Goal: Submit feedback/report problem: Submit feedback/report problem

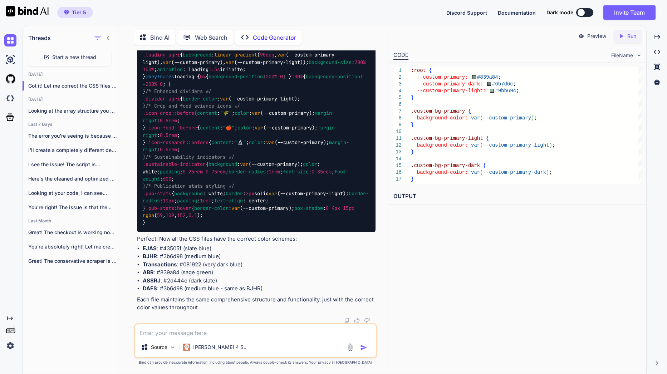
scroll to position [89926, 0]
drag, startPoint x: 360, startPoint y: 185, endPoint x: 244, endPoint y: 374, distance: 221.2
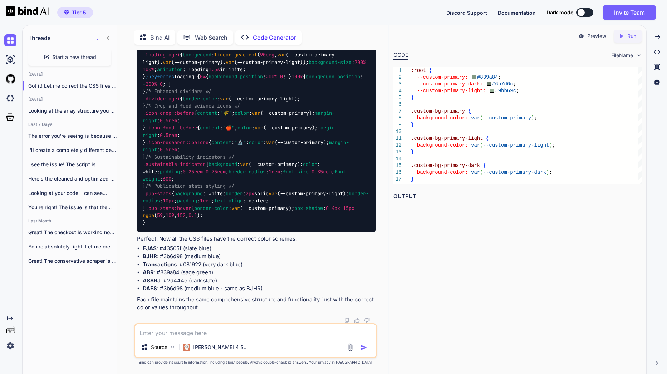
scroll to position [94935, 0]
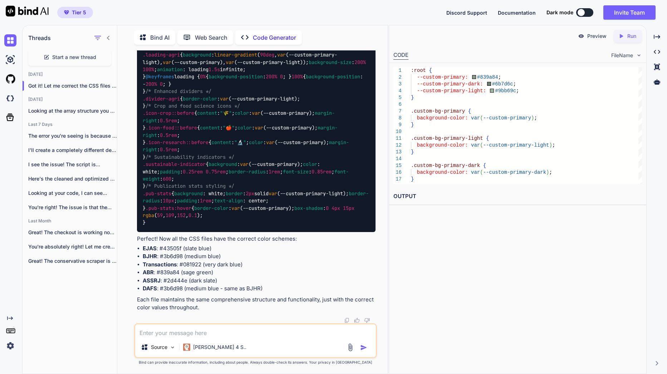
click at [257, 336] on textarea at bounding box center [255, 331] width 241 height 13
click at [254, 330] on textarea at bounding box center [255, 331] width 241 height 13
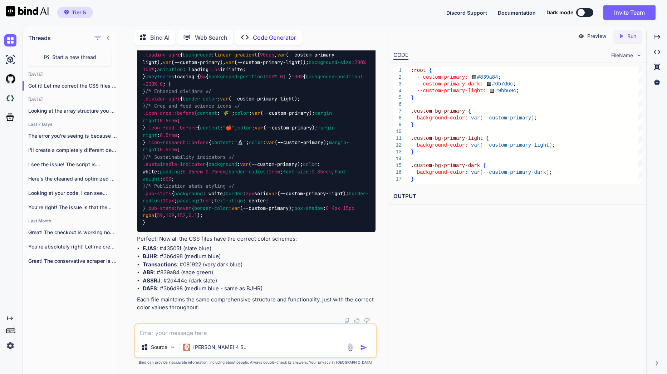
type textarea "y"
type textarea "x"
type textarea "yh"
type textarea "x"
type textarea "y"
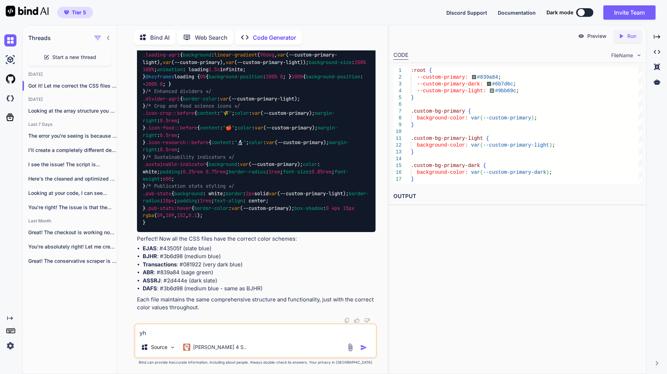
type textarea "x"
type textarea "t"
type textarea "x"
type textarea "th"
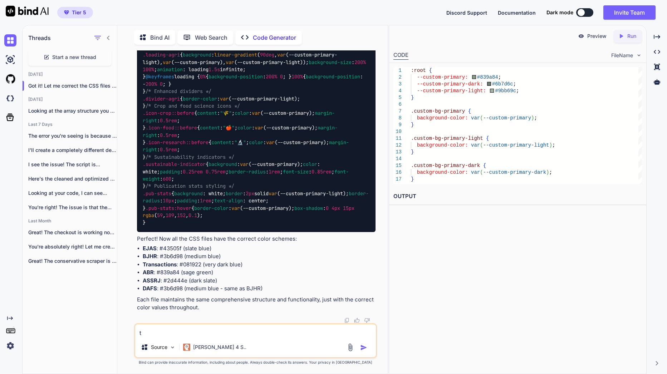
type textarea "x"
type textarea "the"
type textarea "x"
type textarea "the"
type textarea "x"
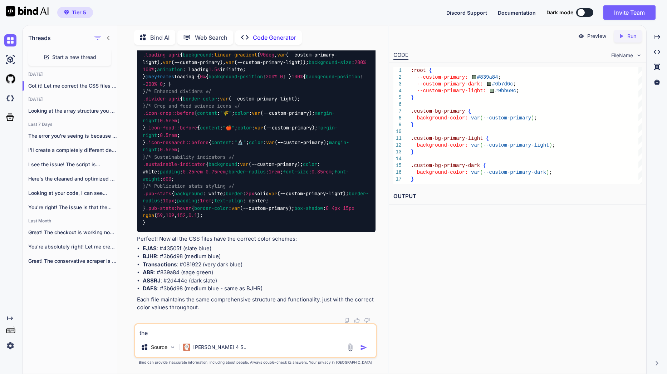
type textarea "the r"
type textarea "x"
type textarea "the re"
type textarea "x"
type textarea "the res"
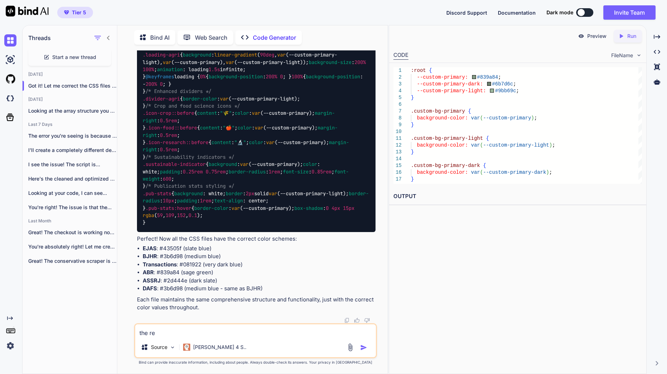
type textarea "x"
type textarea "the rest"
type textarea "x"
type textarea "the rest"
type textarea "x"
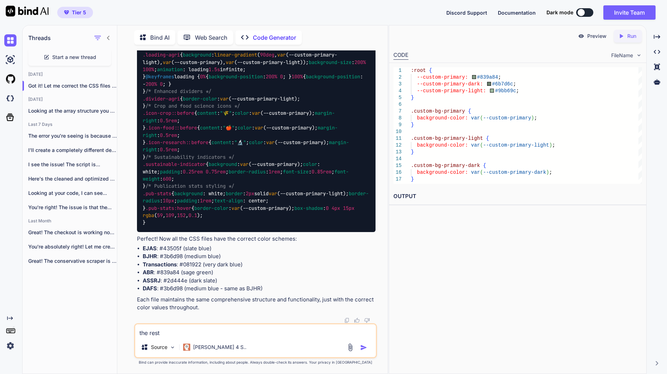
type textarea "the rest i"
type textarea "x"
type textarea "the rest is"
type textarea "x"
type textarea "the rest is"
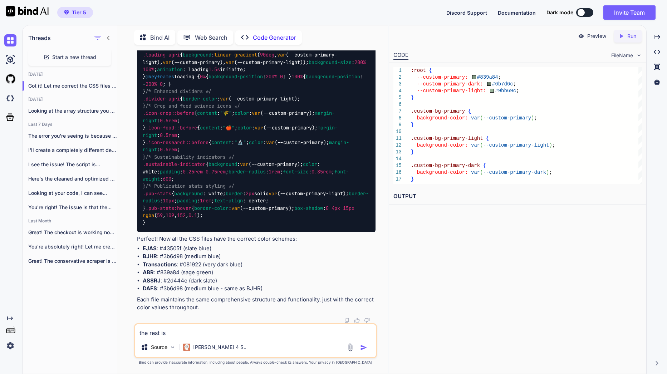
type textarea "x"
type textarea "the rest is f"
type textarea "x"
type textarea "the rest is fi"
type textarea "x"
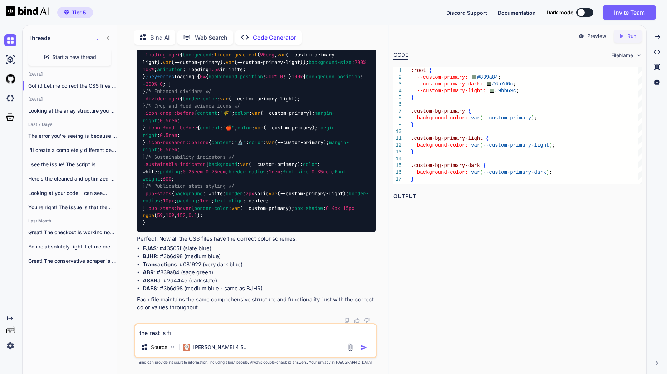
type textarea "the rest is fin"
type textarea "x"
type textarea "the rest is fine"
type textarea "x"
type textarea "the rest is fine"
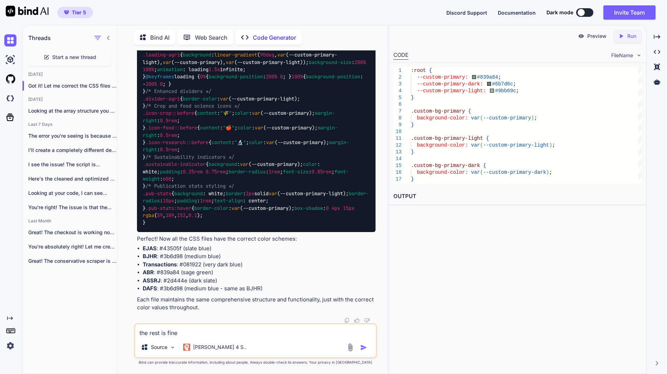
type textarea "x"
type textarea "the rest is fine a"
type textarea "x"
type textarea "the rest is fine an"
type textarea "x"
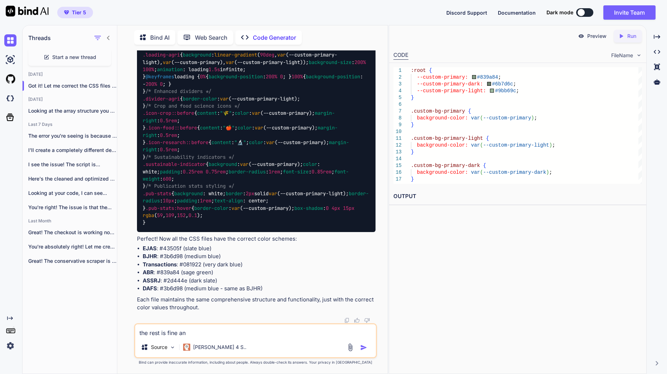
type textarea "the rest is fine and"
type textarea "x"
type textarea "the rest is fine and"
type textarea "x"
type textarea "the rest is fine and p"
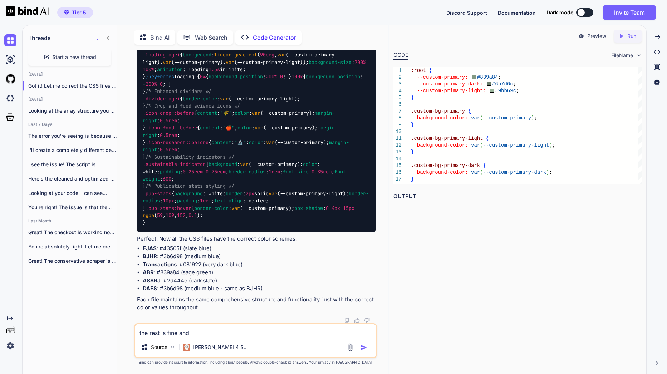
type textarea "x"
type textarea "the rest is fine and pr"
type textarea "x"
type textarea "the rest is fine and pro"
type textarea "x"
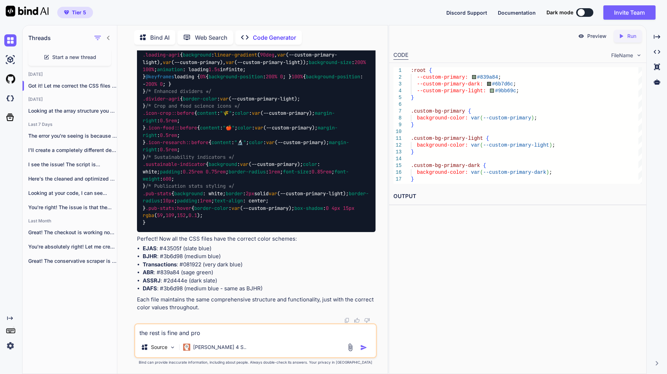
type textarea "the rest is fine and prop"
type textarea "x"
type textarea "the rest is fine and prope"
type textarea "x"
type textarea "the rest is fine and proper"
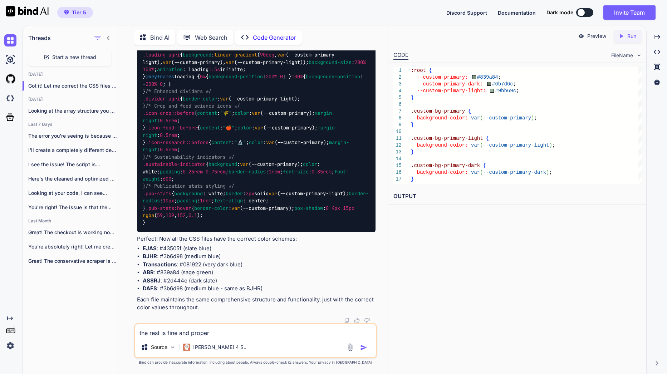
type textarea "x"
type textarea "the rest is fine and proper"
type textarea "x"
type textarea "the rest is fine and proper t"
type textarea "x"
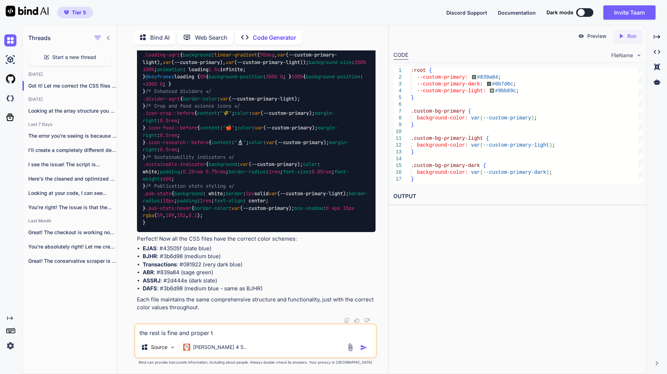
type textarea "the rest is fine and proper th"
type textarea "x"
type textarea "the rest is fine and proper the"
type textarea "x"
type textarea "the rest is fine and proper the"
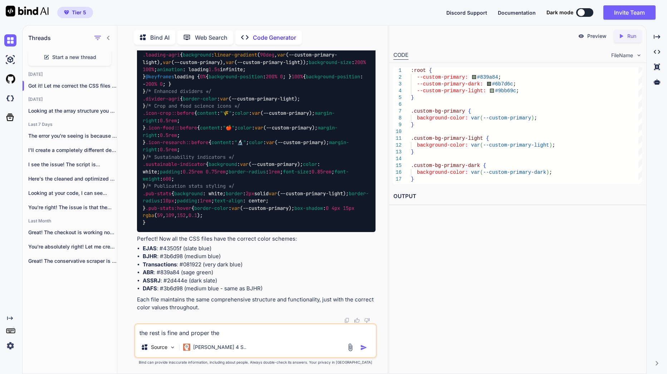
type textarea "x"
type textarea "the rest is fine and proper the o"
type textarea "x"
type textarea "the rest is fine and proper the on"
type textarea "x"
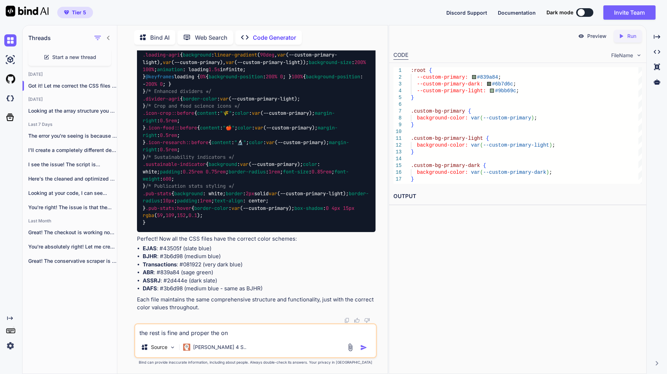
type textarea "the rest is fine and proper the onl"
type textarea "x"
type textarea "the rest is fine and proper the only"
type textarea "x"
type textarea "the rest is fine and proper the only"
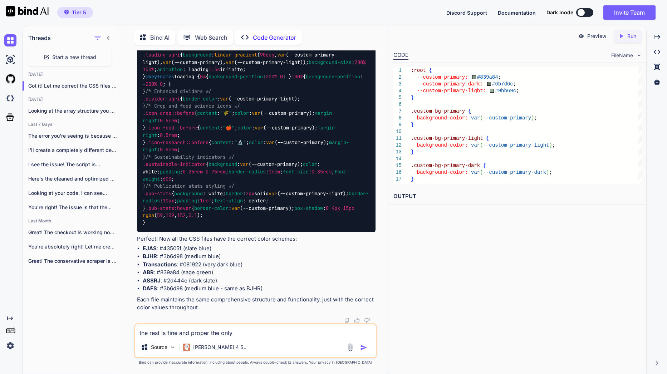
type textarea "x"
type textarea "the rest is fine and proper the only i"
type textarea "x"
type textarea "the rest is fine and proper the only is"
type textarea "x"
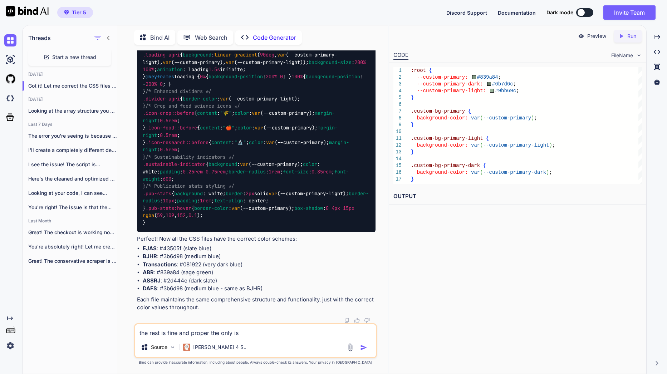
type textarea "the rest is fine and proper the only iss"
type textarea "x"
type textarea "the rest is fine and proper the only issu"
type textarea "x"
type textarea "the rest is fine and proper the only issue"
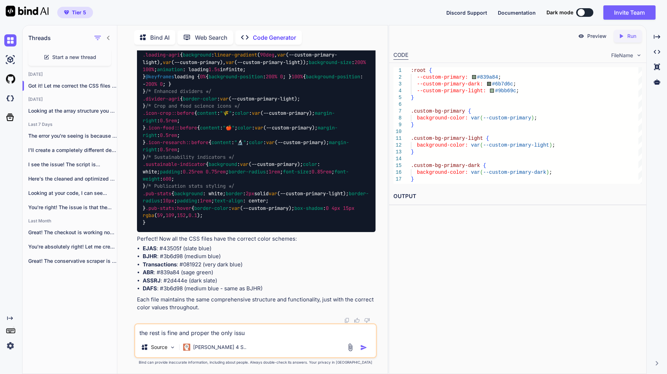
type textarea "x"
type textarea "the rest is fine and proper the only issue"
type textarea "x"
type textarea "the rest is fine and proper the only issue i"
type textarea "x"
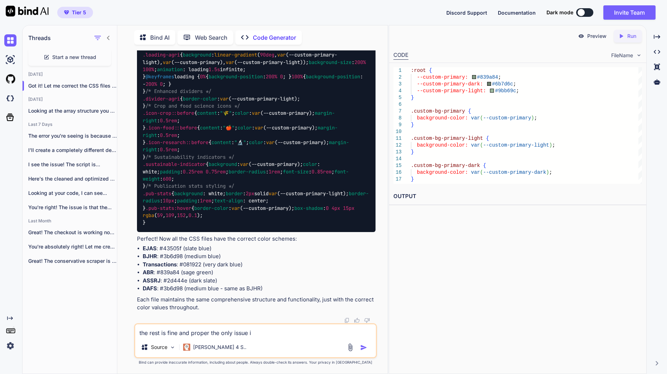
type textarea "the rest is fine and proper the only issue is"
type textarea "x"
type textarea "the rest is fine and proper the only issue is"
type textarea "x"
type textarea "the rest is fine and proper the only issue is w"
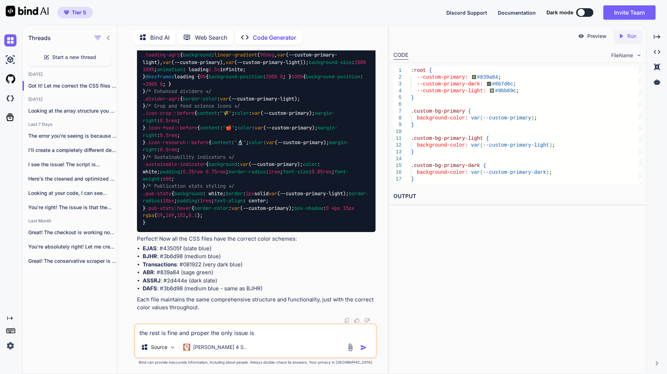
type textarea "x"
type textarea "the rest is fine and proper the only issue is wi"
type textarea "x"
type textarea "the rest is fine and proper the only issue is wit"
type textarea "x"
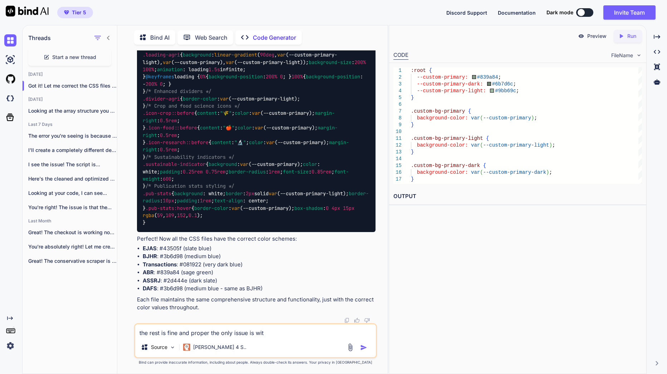
type textarea "the rest is fine and proper the only issue is with"
type textarea "x"
type textarea "the rest is fine and proper the only issue is with"
type textarea "x"
type textarea "the rest is fine and proper the only issue is with t"
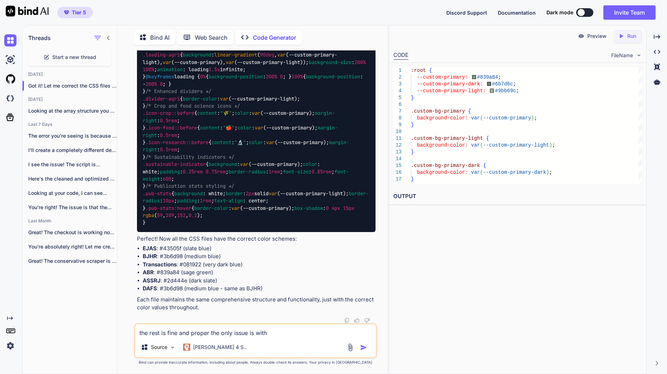
type textarea "x"
type textarea "the rest is fine and proper the only issue is with th"
type textarea "x"
type textarea "the rest is fine and proper the only issue is with the"
type textarea "x"
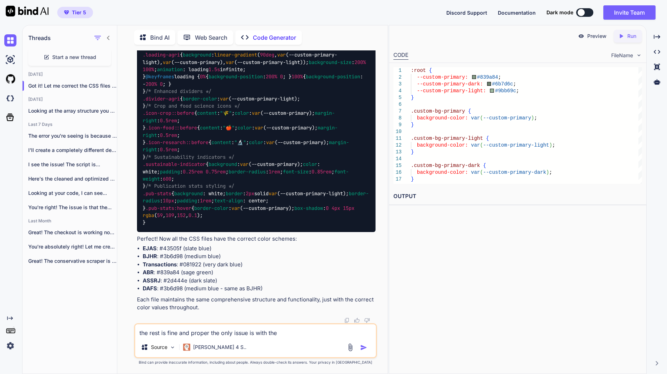
type textarea "the rest is fine and proper the only issue is with the"
type textarea "x"
type textarea "the rest is fine and proper the only issue is with the T"
type textarea "x"
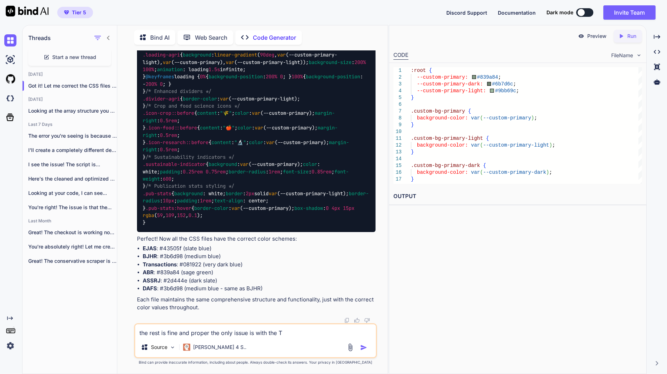
type textarea "the rest is fine and proper the only issue is with the TM"
type textarea "x"
type textarea "the rest is fine and proper the only issue is with the TML"
type textarea "x"
type textarea "the rest is fine and proper the only issue is with the TMLA"
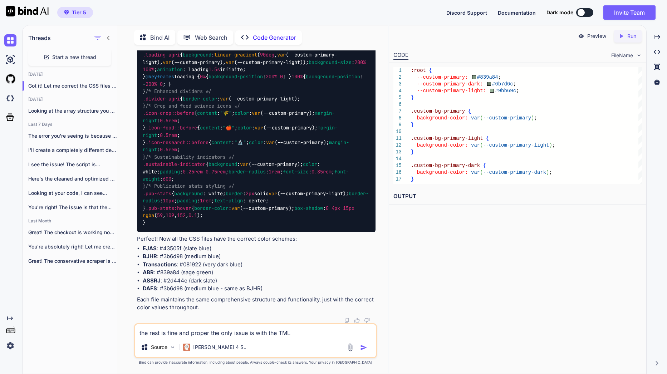
type textarea "x"
type textarea "the rest is fine and proper the only issue is with the TMLAI"
type textarea "x"
type textarea "the rest is fine and proper the only issue is with the TMLAI,"
type textarea "x"
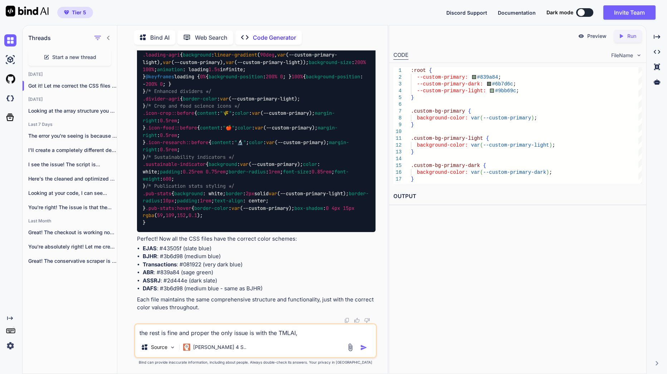
type textarea "the rest is fine and proper the only issue is with the TMLAI,"
type textarea "x"
type textarea "the rest is fine and proper the only issue is with the TMLAI, c"
type textarea "x"
type textarea "the rest is fine and proper the only issue is with the TMLAI, ca"
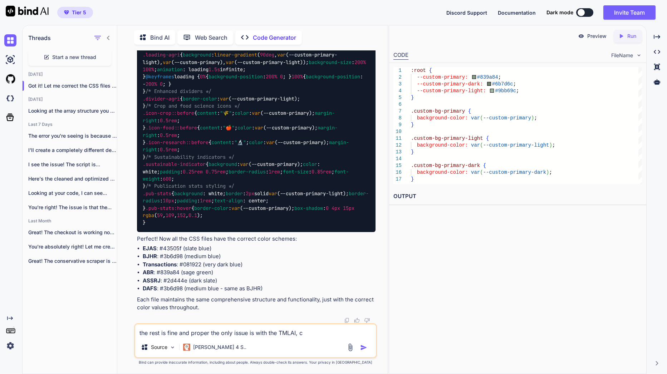
type textarea "x"
type textarea "the rest is fine and proper the only issue is with the TMLAI, can"
type textarea "x"
type textarea "the rest is fine and proper the only issue is with the TMLAI, can"
type textarea "x"
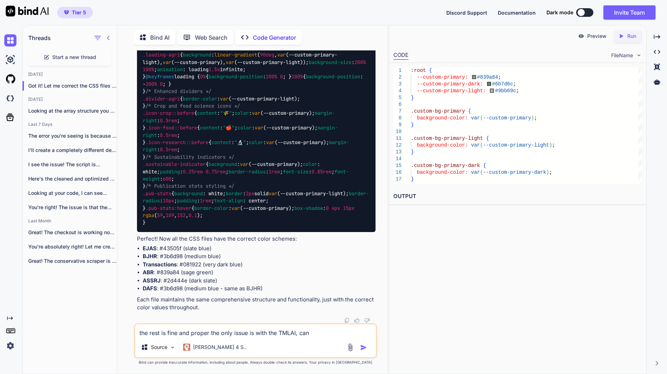
type textarea "the rest is fine and proper the only issue is with the TMLAI, can y"
type textarea "x"
type textarea "the rest is fine and proper the only issue is with the TMLAI, can yo"
type textarea "x"
type textarea "the rest is fine and proper the only issue is with the TMLAI, can you"
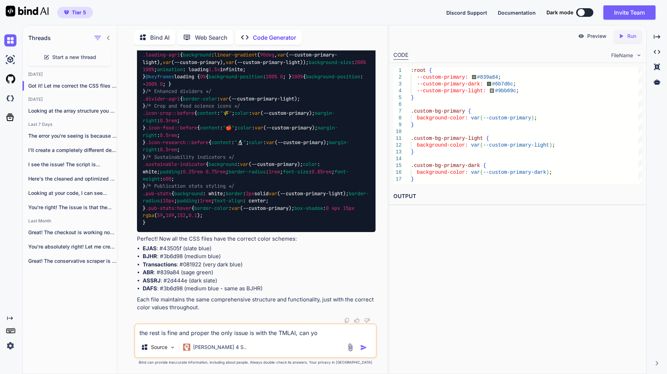
type textarea "x"
type textarea "the rest is fine and proper the only issue is with the TMLAI, can you"
type textarea "x"
type textarea "the rest is fine and proper the only issue is with the TMLAI, can you f"
type textarea "x"
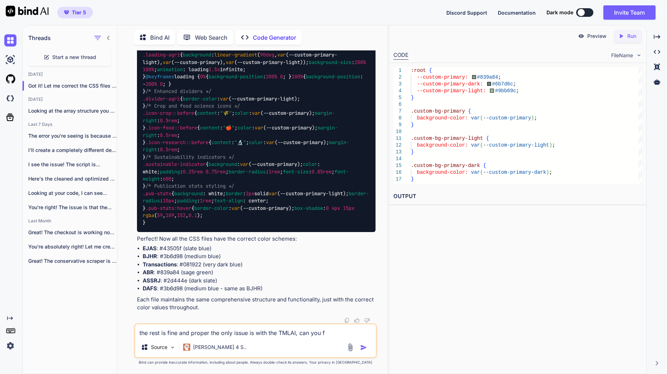
type textarea "the rest is fine and proper the only issue is with the TMLAI, can you fi"
type textarea "x"
type textarea "the rest is fine and proper the only issue is with the TMLAI, can you fix"
type textarea "x"
type textarea "the rest is fine and proper the only issue is with the TMLAI, can you fix"
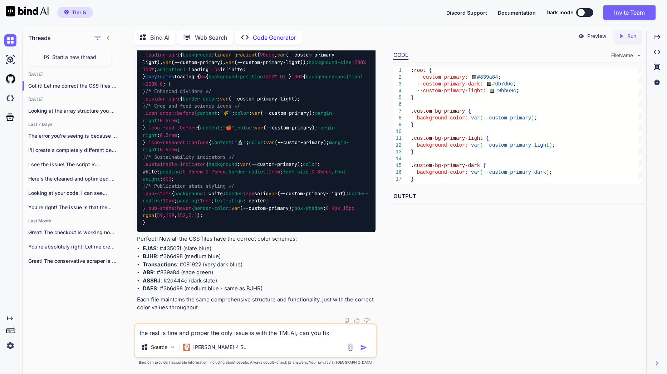
type textarea "x"
type textarea "the rest is fine and proper the only issue is with the TMLAI, can you fix t"
type textarea "x"
type textarea "the rest is fine and proper the only issue is with the TMLAI, can you fix th"
type textarea "x"
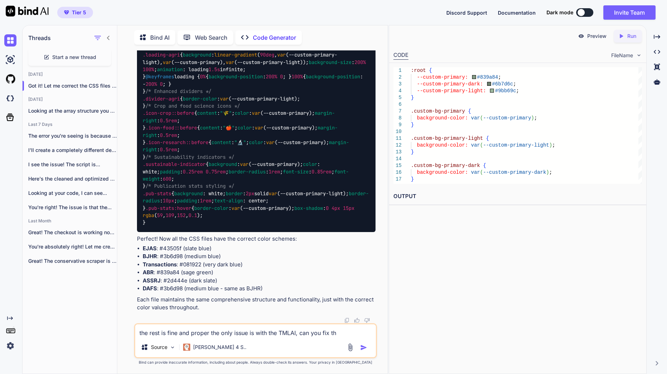
type textarea "the rest is fine and proper the only issue is with the TMLAI, can you fix the"
type textarea "x"
type textarea "the rest is fine and proper the only issue is with the TMLAI, can you fix the"
type textarea "x"
type textarea "the rest is fine and proper the only issue is with the TMLAI, can you fix the h"
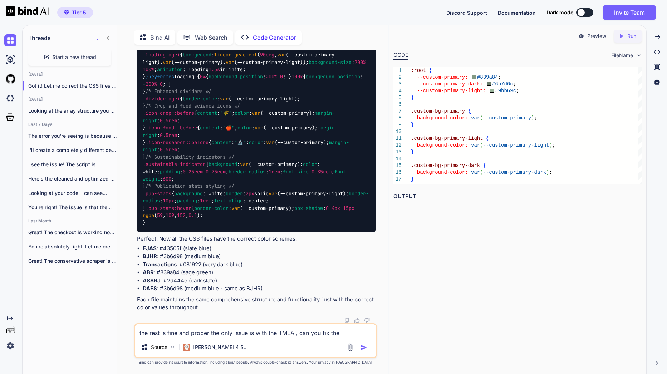
type textarea "x"
type textarea "the rest is fine and proper the only issue is with the TMLAI, can you fix the ho"
type textarea "x"
type textarea "the rest is fine and proper the only issue is with the TMLAI, can you fix the h…"
type textarea "x"
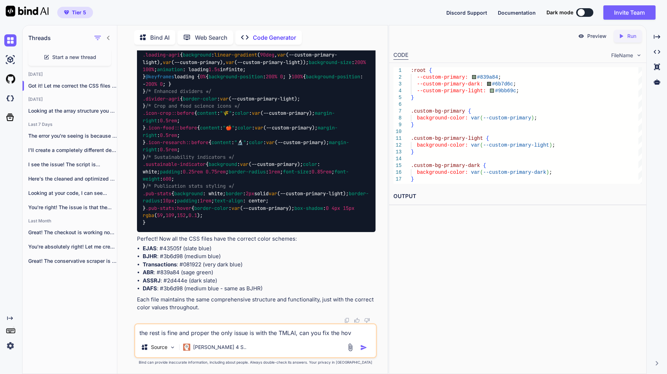
type textarea "the rest is fine and proper the only issue is with the TMLAI, can you fix the h…"
type textarea "x"
type textarea "the rest is fine and proper the only issue is with the TMLAI, can you fix the h…"
type textarea "x"
type textarea "the rest is fine and proper the only issue is with the TMLAI, can you fix the h…"
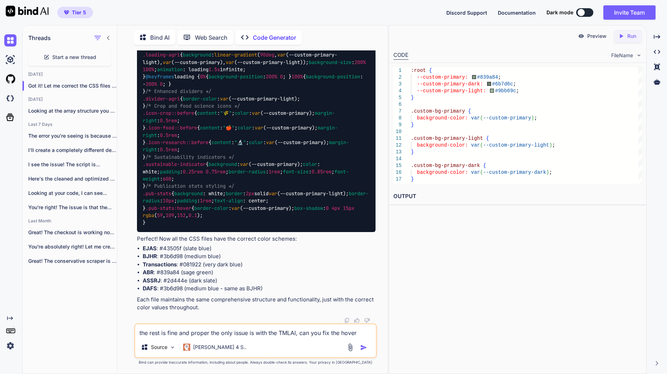
type textarea "x"
type textarea "the rest is fine and proper the only issue is with the TMLAI, can you fix the h…"
type textarea "x"
type textarea "the rest is fine and proper the only issue is with the TMLAI, can you fix the h…"
type textarea "x"
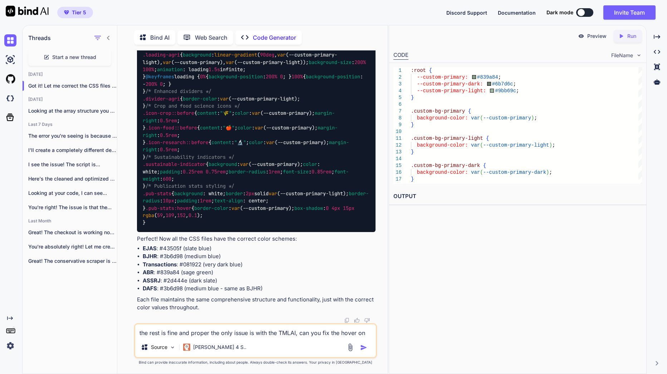
type textarea "the rest is fine and proper the only issue is with the TMLAI, can you fix the h…"
type textarea "x"
type textarea "the rest is fine and proper the only issue is with the TMLAI, can you fix the h…"
type textarea "x"
type textarea "the rest is fine and proper the only issue is with the TMLAI, can you fix the h…"
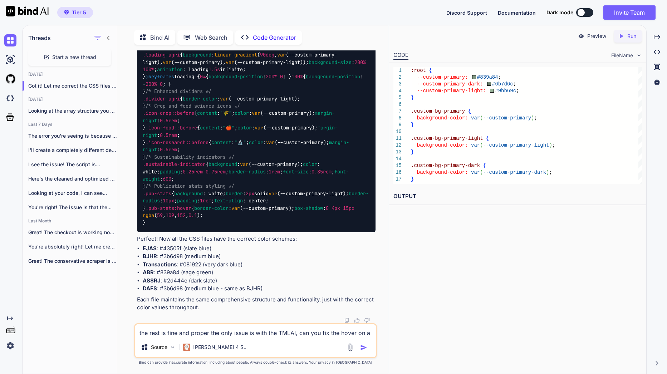
type textarea "x"
type textarea "the rest is fine and proper the only issue is with the TMLAI, can you fix the h…"
type textarea "x"
type textarea "the rest is fine and proper the only issue is with the TMLAI, can you fix the h…"
type textarea "x"
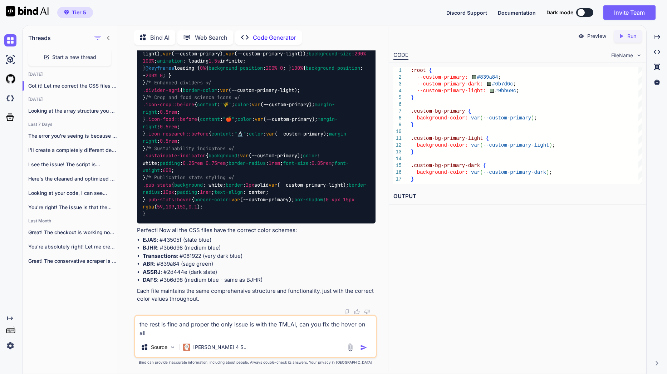
type textarea "the rest is fine and proper the only issue is with the TMLAI, can you fix the h…"
type textarea "x"
type textarea "the rest is fine and proper the only issue is with the TMLAI, can you fix the h…"
type textarea "x"
type textarea "the rest is fine and proper the only issue is with the TMLAI, can you fix the h…"
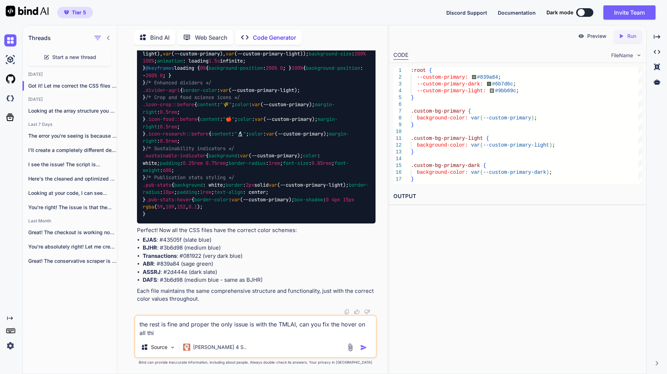
type textarea "x"
type textarea "the rest is fine and proper the only issue is with the TMLAI, can you fix the h…"
type textarea "x"
drag, startPoint x: 345, startPoint y: 331, endPoint x: 338, endPoint y: 334, distance: 6.7
click at [345, 331] on textarea "the rest is fine and proper the only issue is with the TMLAI, can you fix the h…" at bounding box center [255, 326] width 241 height 21
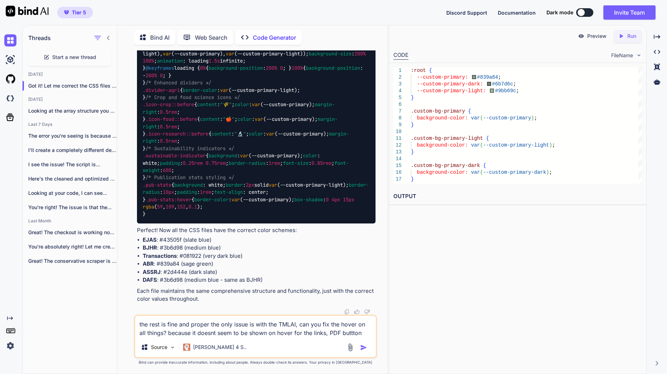
scroll to position [100123, 0]
click at [366, 349] on img "button" at bounding box center [363, 347] width 7 height 7
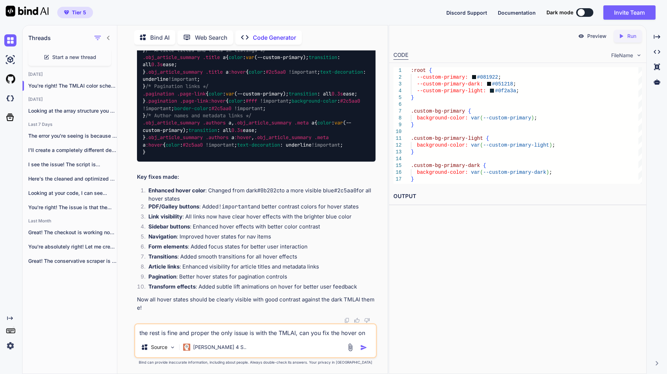
scroll to position [105235, 0]
drag, startPoint x: 357, startPoint y: 185, endPoint x: 305, endPoint y: 374, distance: 196.4
